Goal: Navigation & Orientation: Understand site structure

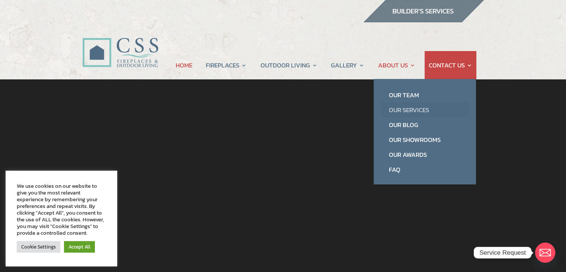
click at [403, 111] on link "Our Services" at bounding box center [424, 109] width 87 height 15
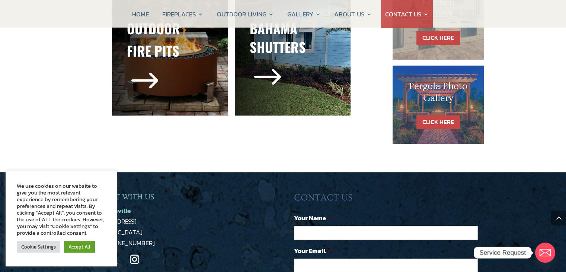
scroll to position [558, 0]
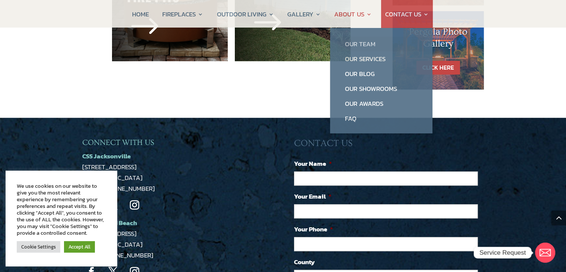
click at [359, 44] on link "Our Team" at bounding box center [381, 43] width 87 height 15
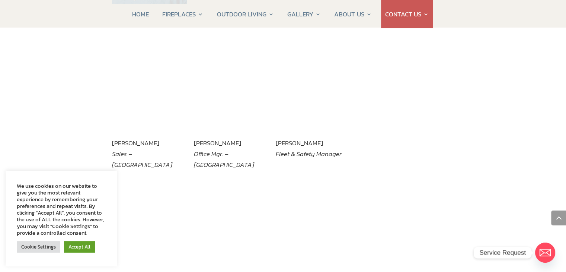
scroll to position [1229, 0]
